Goal: Task Accomplishment & Management: Manage account settings

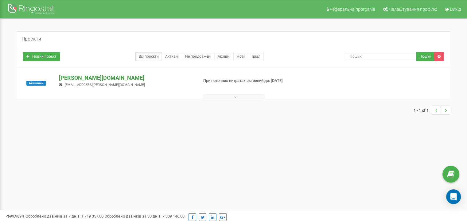
drag, startPoint x: 58, startPoint y: 71, endPoint x: 66, endPoint y: 78, distance: 10.1
click at [62, 74] on div "Активний frendt.ua Ringostat@frendt.ua При поточних витратах активний до: 22.01…" at bounding box center [233, 83] width 433 height 31
click at [66, 78] on p "[DOMAIN_NAME]" at bounding box center [126, 78] width 134 height 8
click at [24, 4] on div at bounding box center [32, 9] width 49 height 15
click at [6, 6] on link at bounding box center [32, 7] width 64 height 15
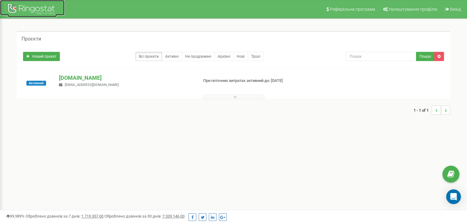
click at [44, 13] on div at bounding box center [32, 9] width 49 height 15
click at [150, 56] on link "Всі проєкти" at bounding box center [148, 56] width 27 height 9
click at [450, 170] on icon at bounding box center [450, 174] width 7 height 9
click at [29, 12] on div at bounding box center [32, 9] width 49 height 15
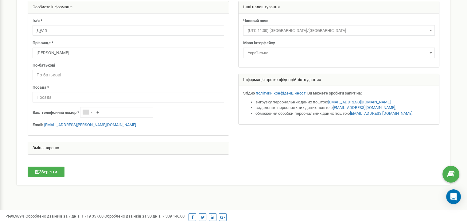
scroll to position [92, 0]
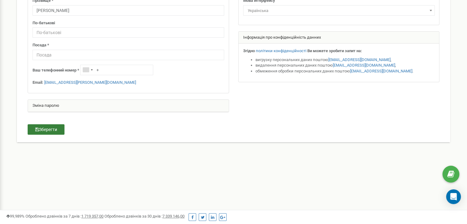
click at [42, 128] on button "Зберегти" at bounding box center [46, 129] width 37 height 10
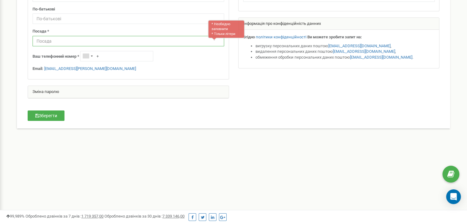
scroll to position [95, 0]
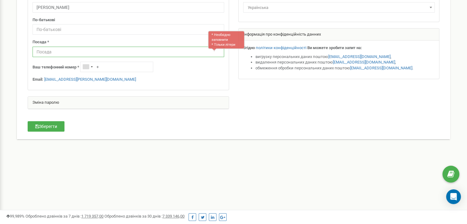
drag, startPoint x: 92, startPoint y: 51, endPoint x: 109, endPoint y: 54, distance: 17.4
click at [97, 53] on input "text" at bounding box center [128, 52] width 191 height 10
type input "х"
type input "принеси подай"
click at [46, 126] on button "Зберегти" at bounding box center [46, 126] width 37 height 10
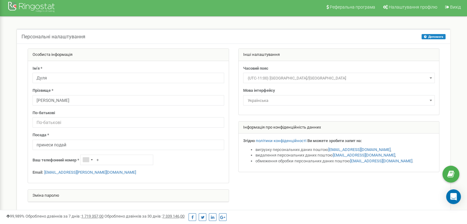
scroll to position [0, 0]
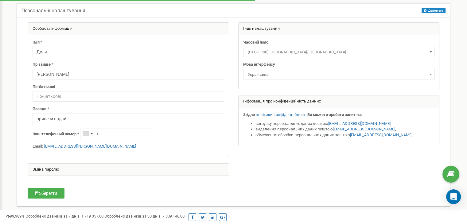
scroll to position [61, 0]
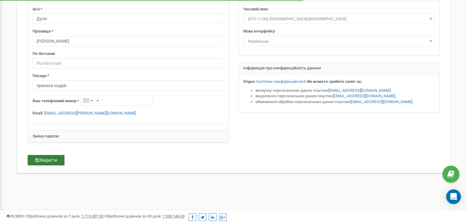
click at [61, 155] on button "Зберегти" at bounding box center [46, 160] width 37 height 10
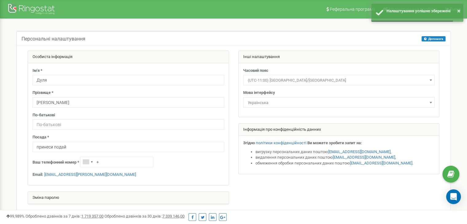
scroll to position [0, 0]
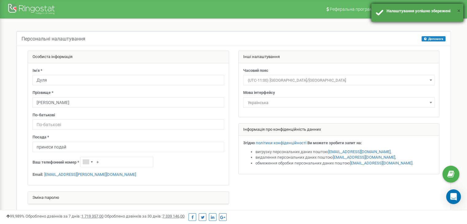
click at [460, 10] on button "×" at bounding box center [458, 10] width 3 height 9
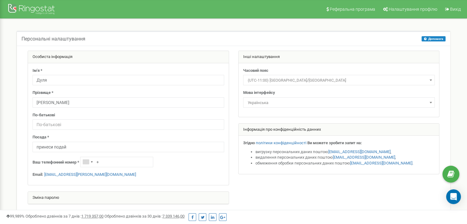
click at [451, 30] on div "Персональні налаштування Допомога Допомога На цій сторінці ви можете відредагув…" at bounding box center [233, 137] width 457 height 236
click at [30, 10] on div at bounding box center [32, 9] width 49 height 15
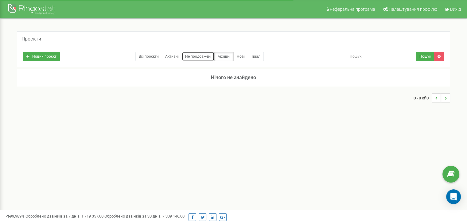
click at [201, 56] on link "Не продовжені" at bounding box center [198, 56] width 33 height 9
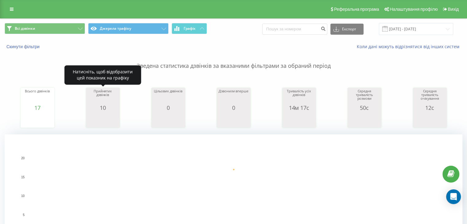
click at [108, 106] on div "10" at bounding box center [102, 108] width 31 height 6
